Goal: Find specific page/section

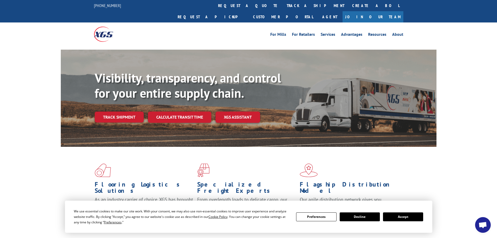
scroll to position [892, 0]
click at [397, 212] on button "Accept" at bounding box center [403, 216] width 40 height 9
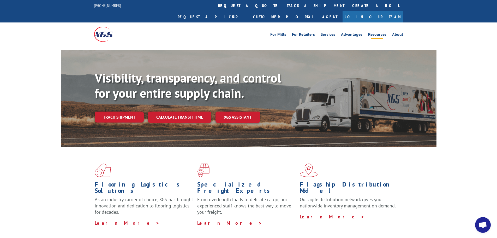
click at [370, 32] on link "Resources" at bounding box center [377, 35] width 18 height 6
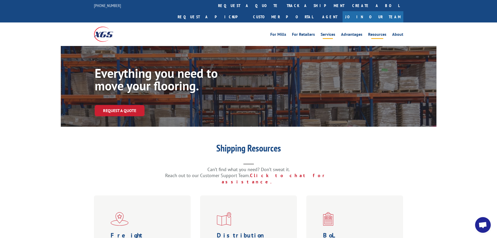
click at [334, 32] on link "Services" at bounding box center [327, 35] width 15 height 6
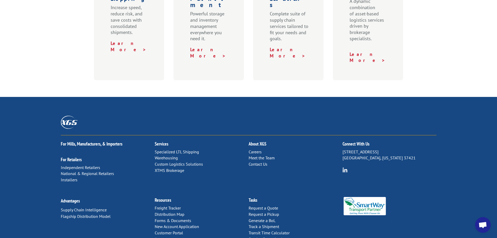
scroll to position [269, 0]
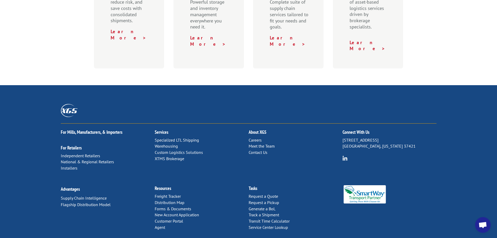
click at [186, 206] on link "Forms & Documents" at bounding box center [173, 208] width 37 height 5
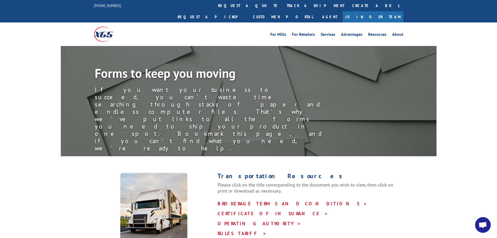
scroll to position [892, 0]
click at [238, 230] on link "RULES TARIFF >" at bounding box center [241, 233] width 49 height 6
